Goal: Find specific page/section: Find specific page/section

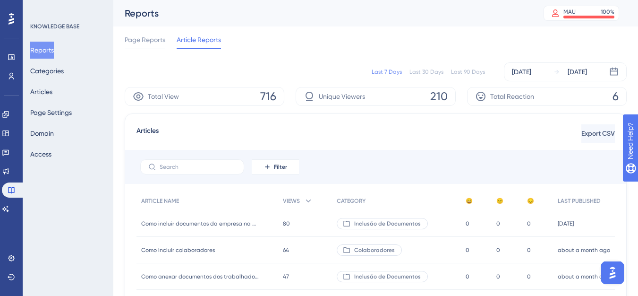
click at [137, 32] on div "Page Reports Article Reports" at bounding box center [376, 41] width 502 height 30
click at [137, 34] on span "Page Reports" at bounding box center [145, 39] width 41 height 11
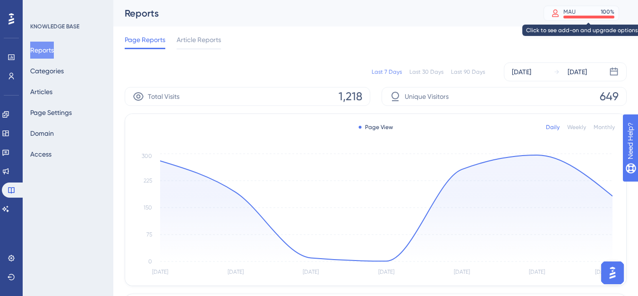
click at [587, 19] on div "MAU 100 %" at bounding box center [581, 13] width 76 height 15
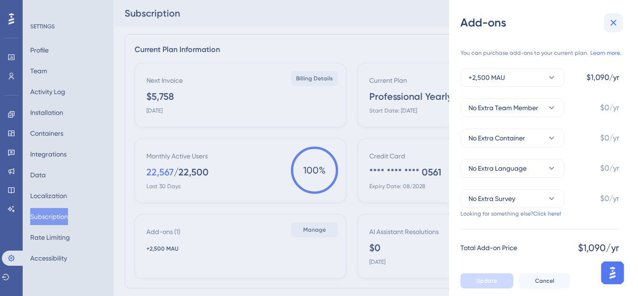
click at [621, 28] on button at bounding box center [613, 22] width 19 height 19
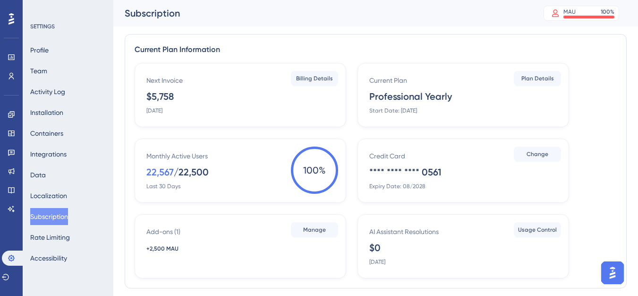
click at [0, 0] on div "Engagement" at bounding box center [0, 0] width 0 height 0
click at [11, 115] on icon at bounding box center [11, 114] width 6 height 6
